Goal: Complete application form

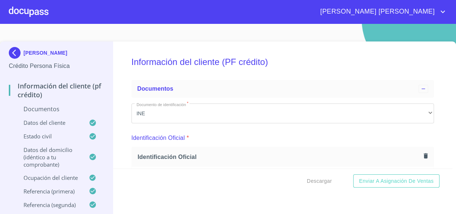
scroll to position [1634, 0]
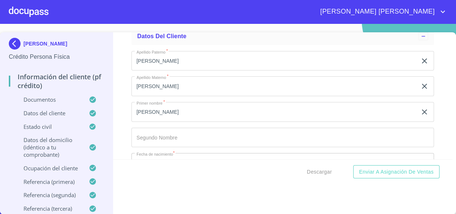
scroll to position [2001, 0]
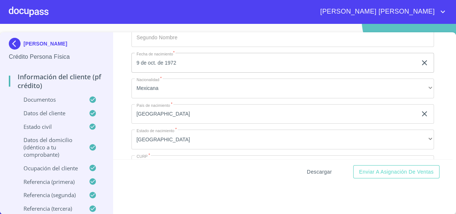
click at [307, 171] on span "Descargar" at bounding box center [319, 171] width 25 height 9
